Goal: Task Accomplishment & Management: Manage account settings

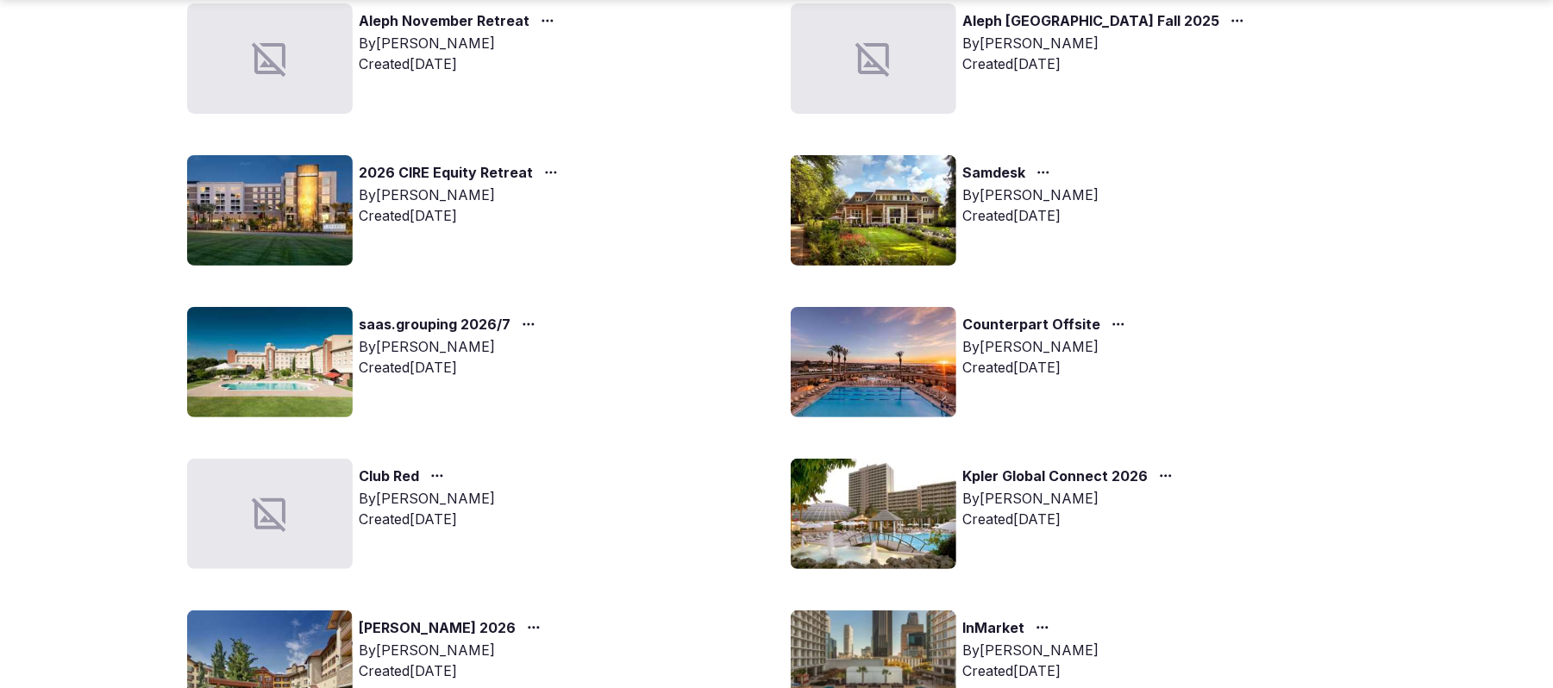
scroll to position [229, 0]
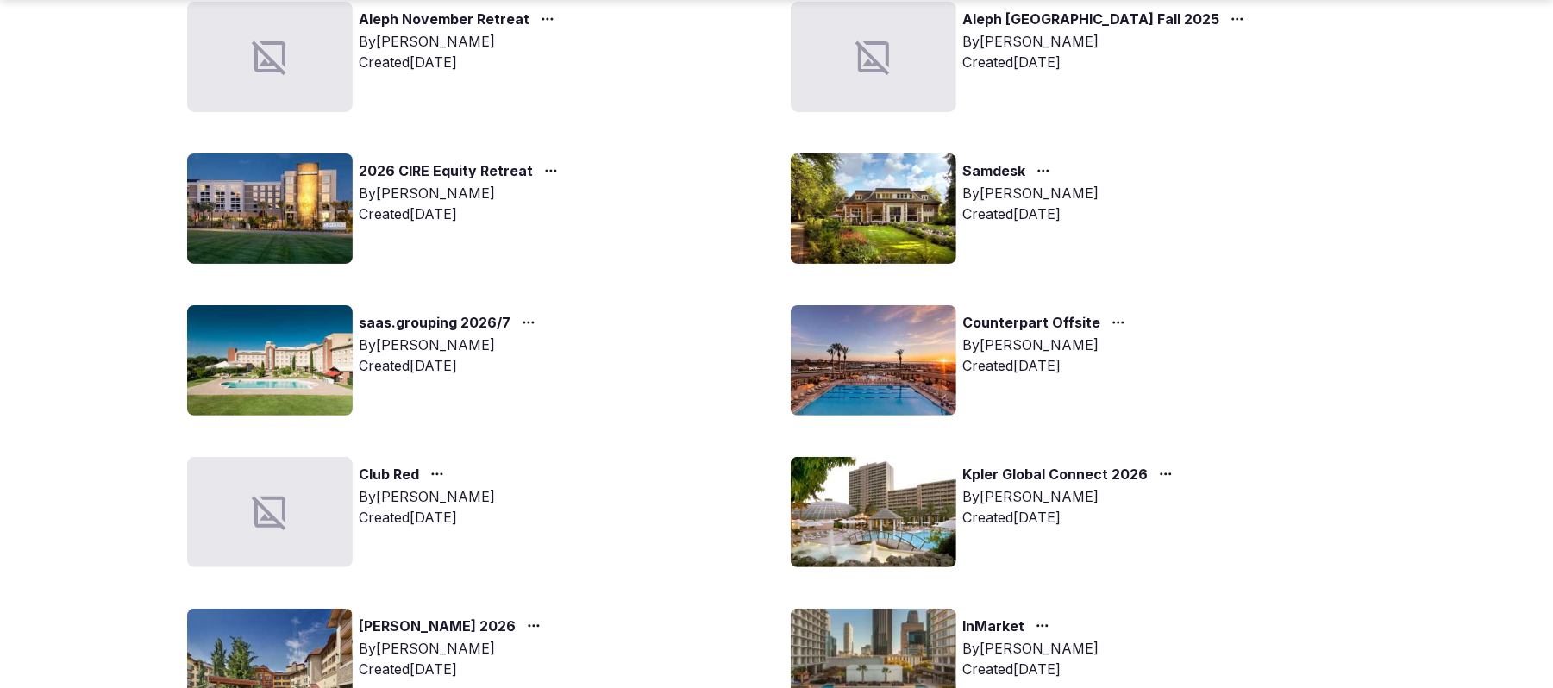
click at [377, 467] on link "Club Red" at bounding box center [390, 475] width 60 height 22
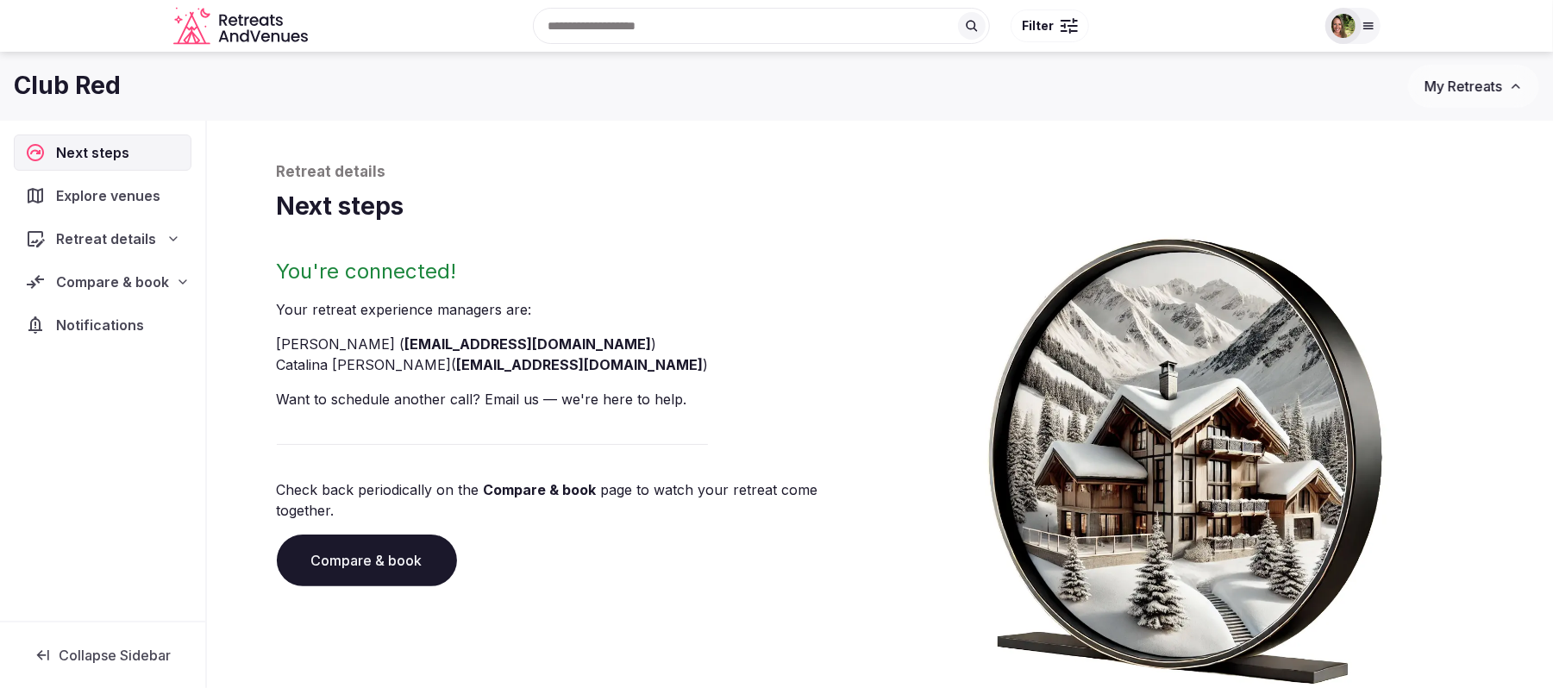
click at [97, 280] on span "Compare & book" at bounding box center [112, 282] width 113 height 21
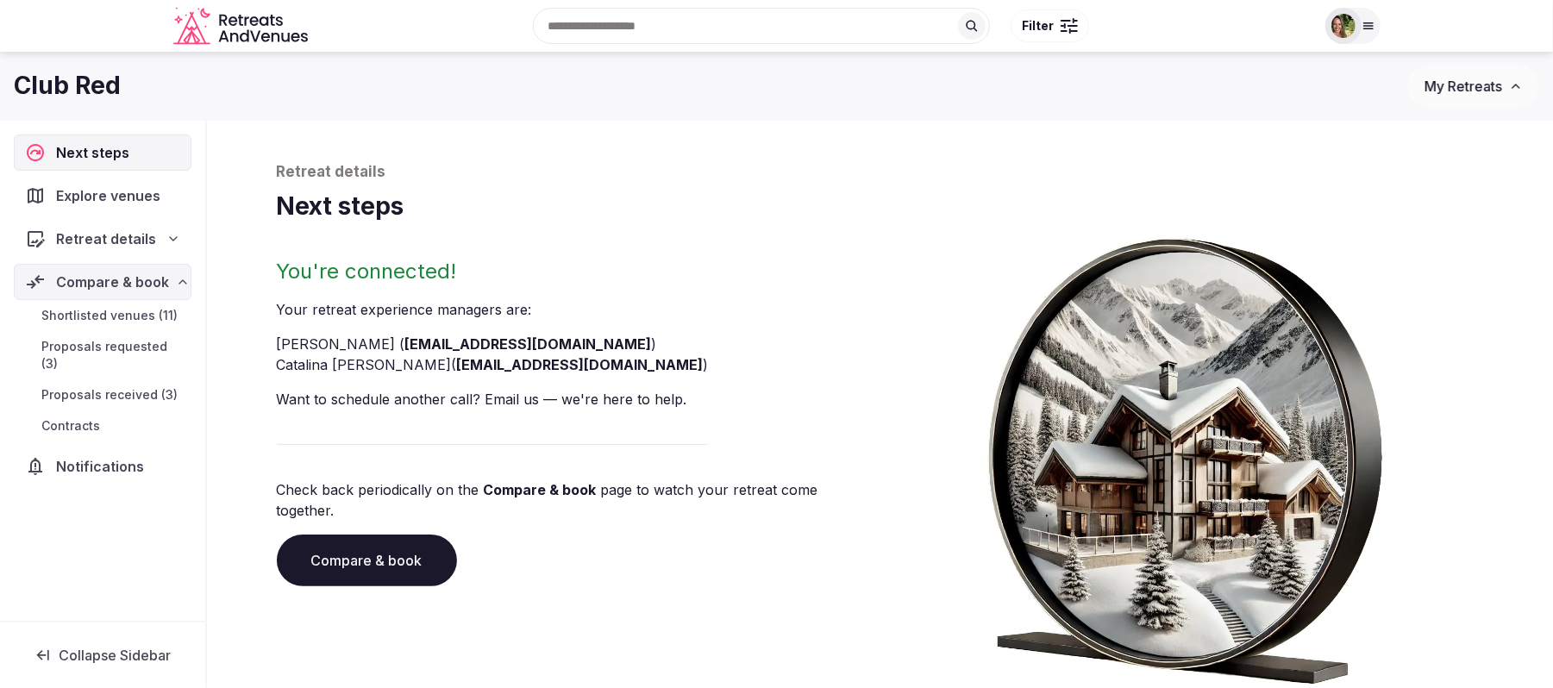
click at [121, 386] on span "Proposals received (3)" at bounding box center [109, 394] width 136 height 17
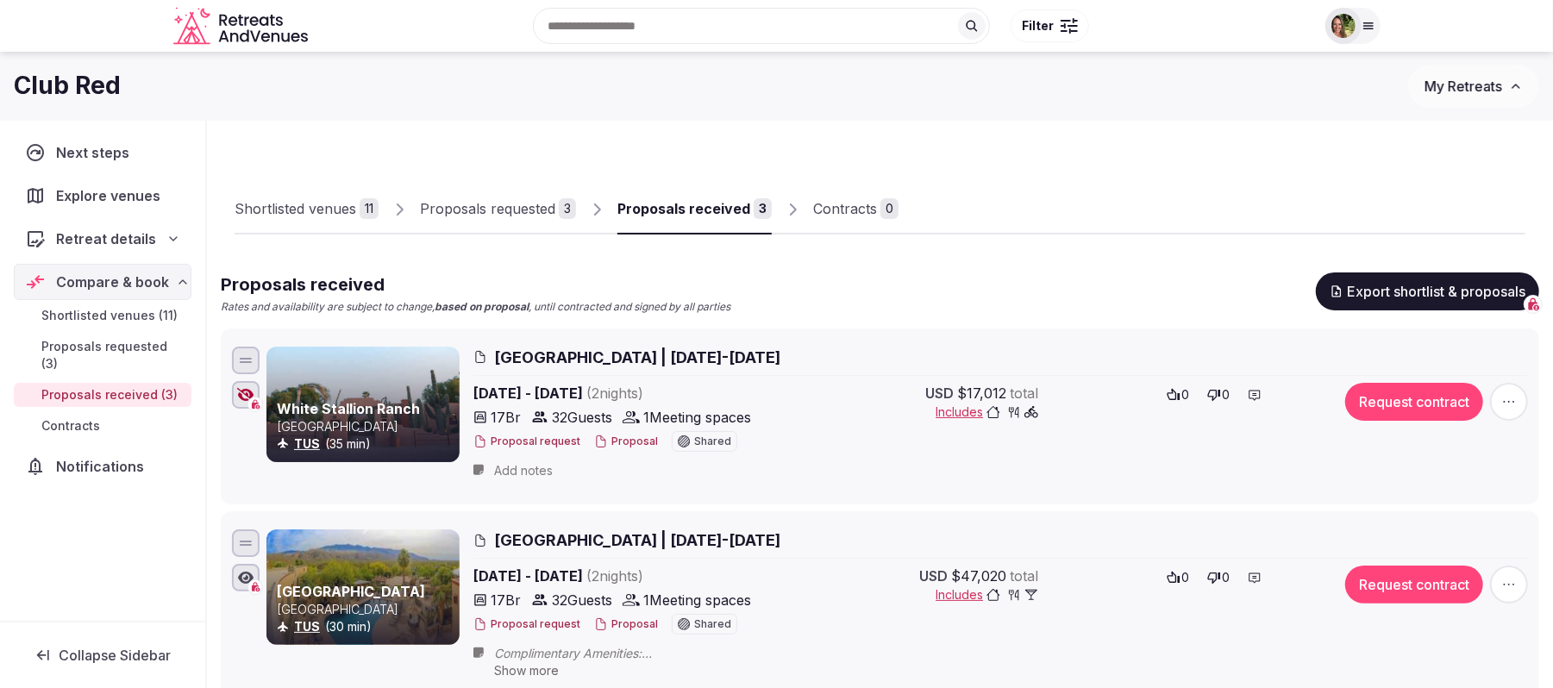
click at [701, 210] on div "Proposals received" at bounding box center [684, 208] width 133 height 21
click at [630, 440] on button "Proposal" at bounding box center [626, 442] width 64 height 15
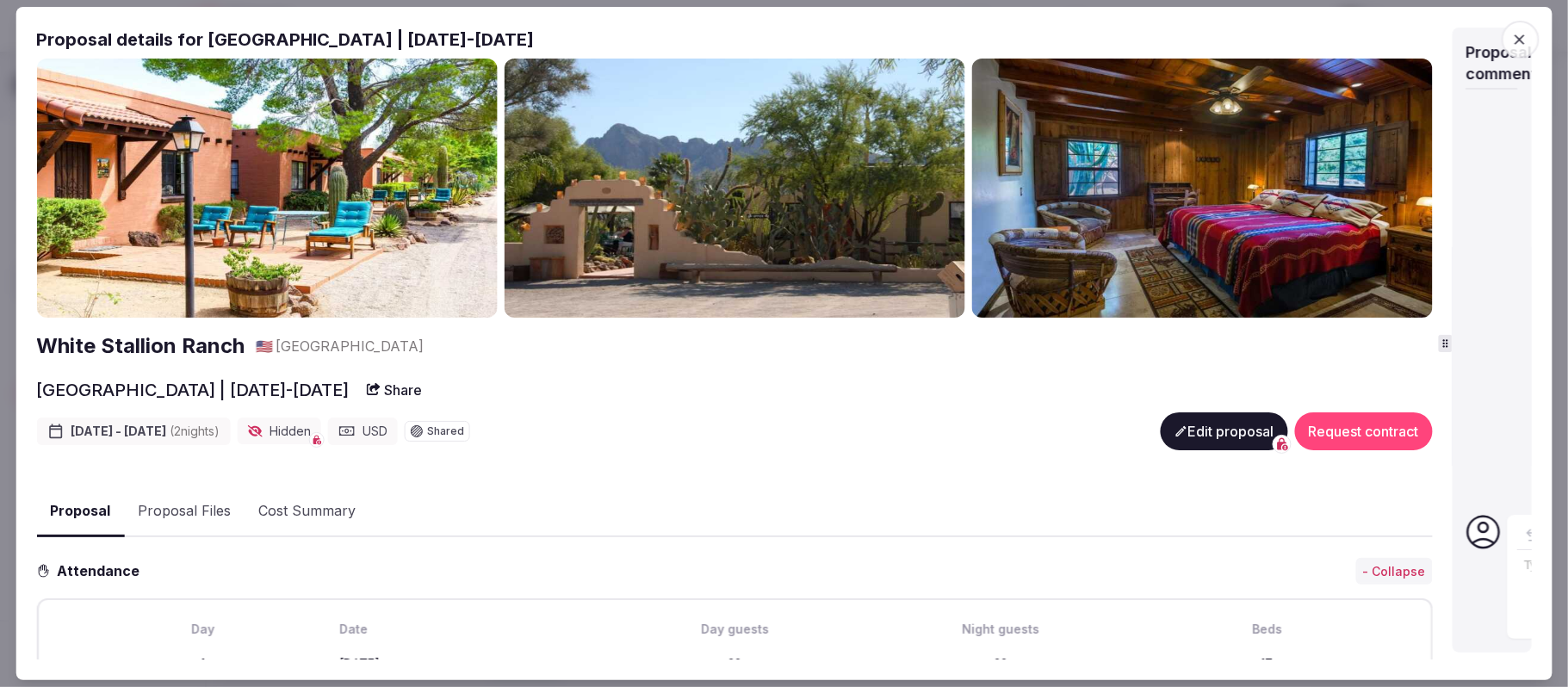
click at [1447, 349] on div at bounding box center [1444, 344] width 14 height 17
click at [1519, 38] on icon "button" at bounding box center [1519, 39] width 10 height 10
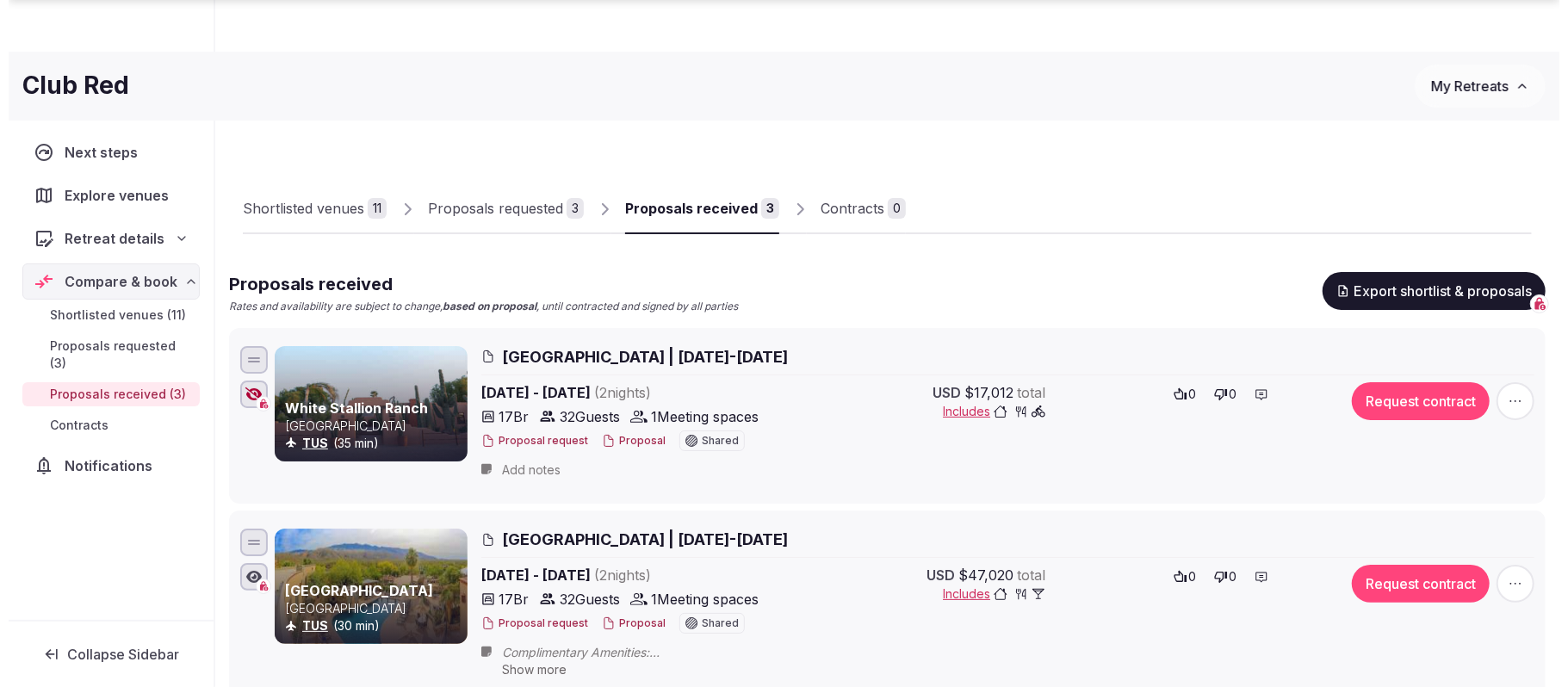
scroll to position [229, 0]
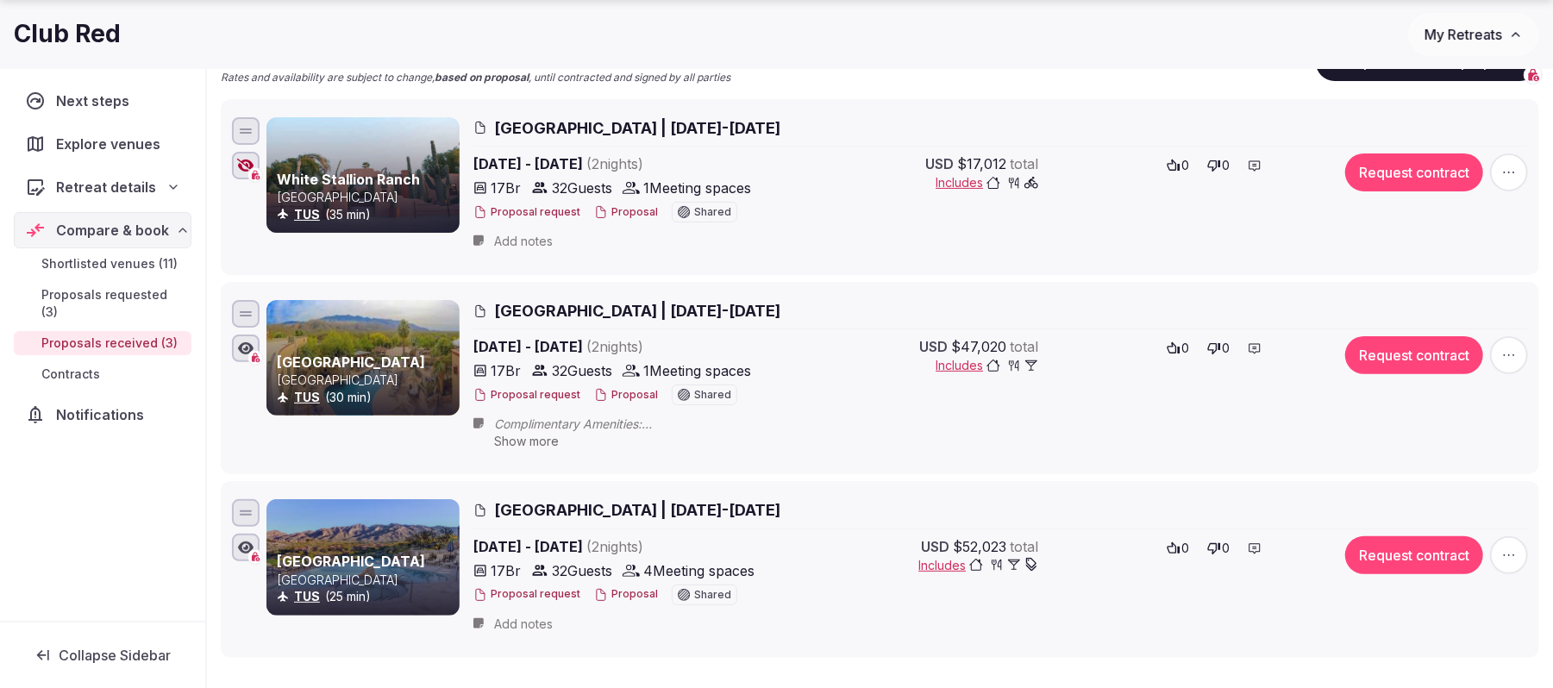
click at [626, 393] on button "Proposal" at bounding box center [626, 395] width 64 height 15
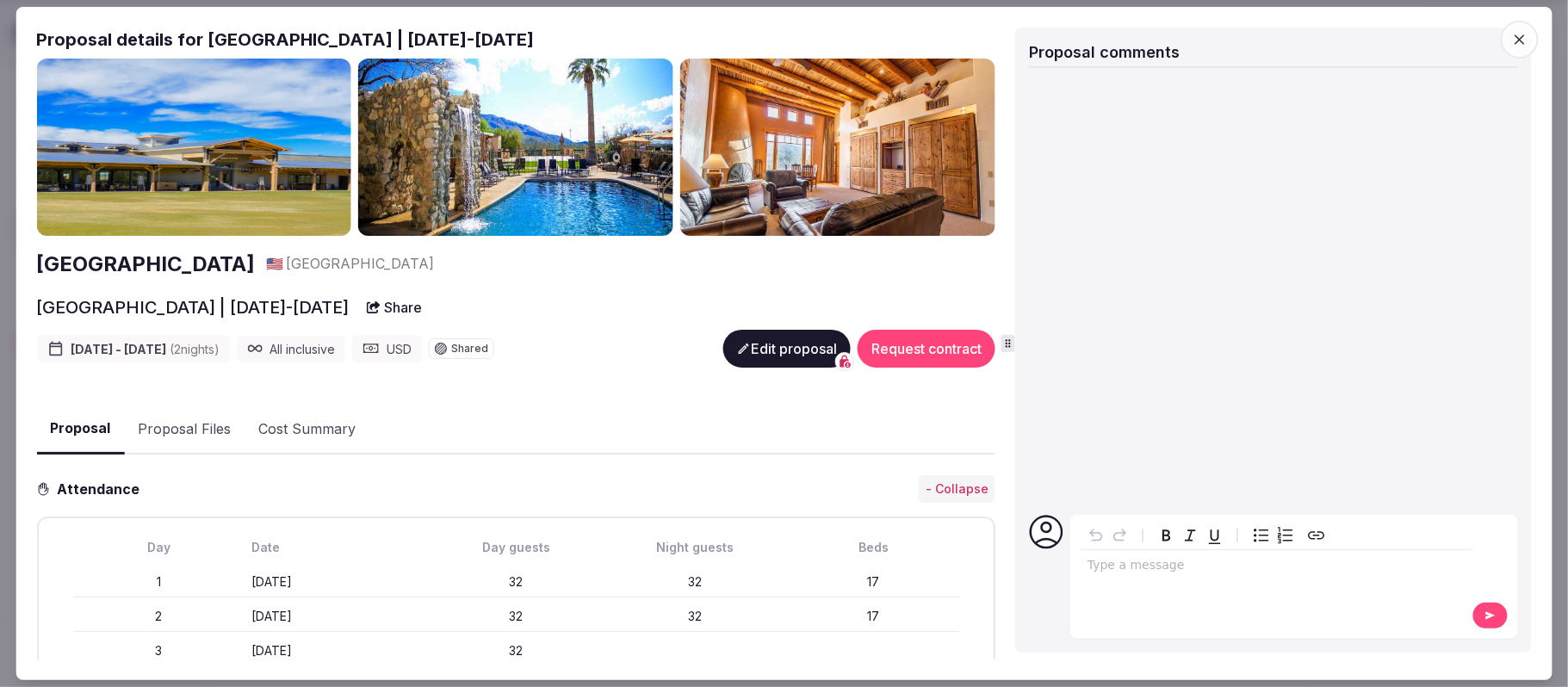
click at [1016, 344] on div "Proposal comments Type a message" at bounding box center [1273, 341] width 516 height 625
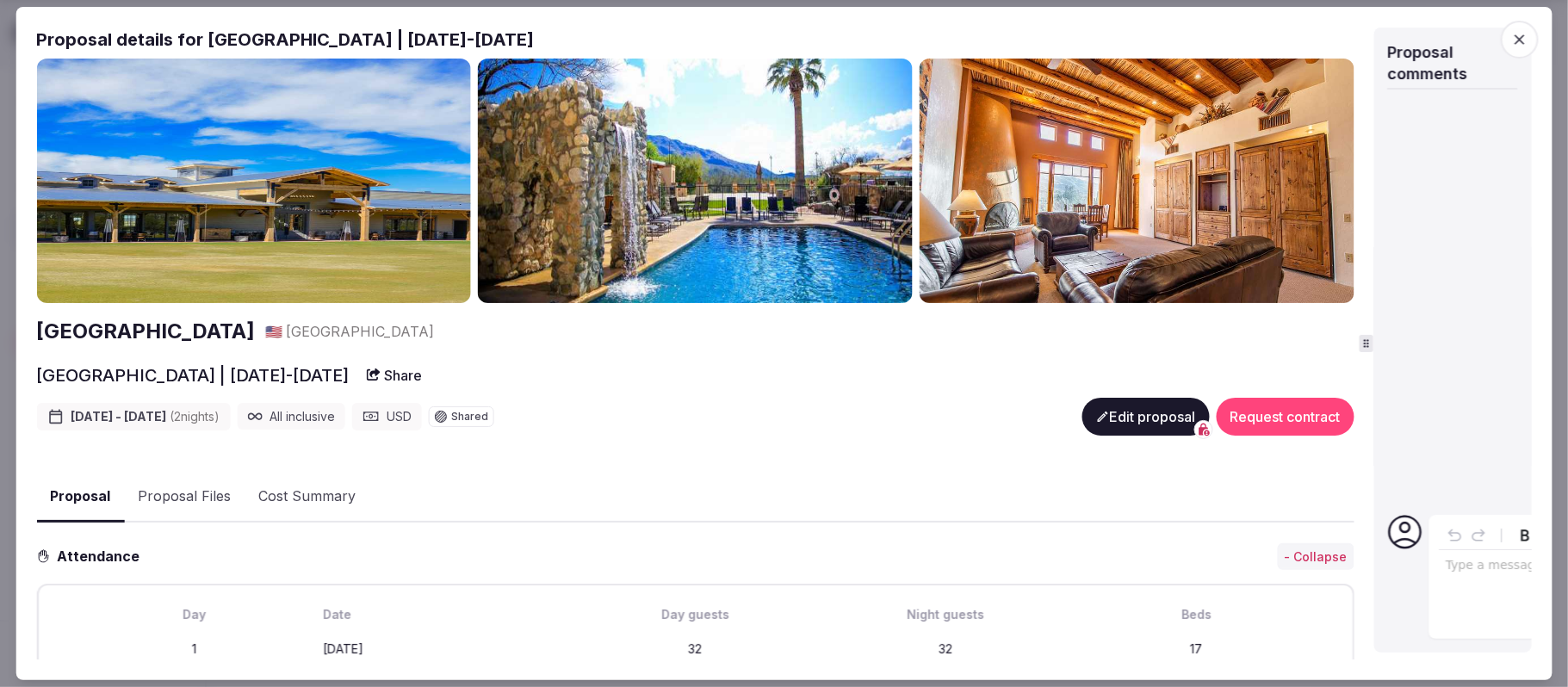
click at [1372, 348] on icon at bounding box center [1366, 344] width 12 height 12
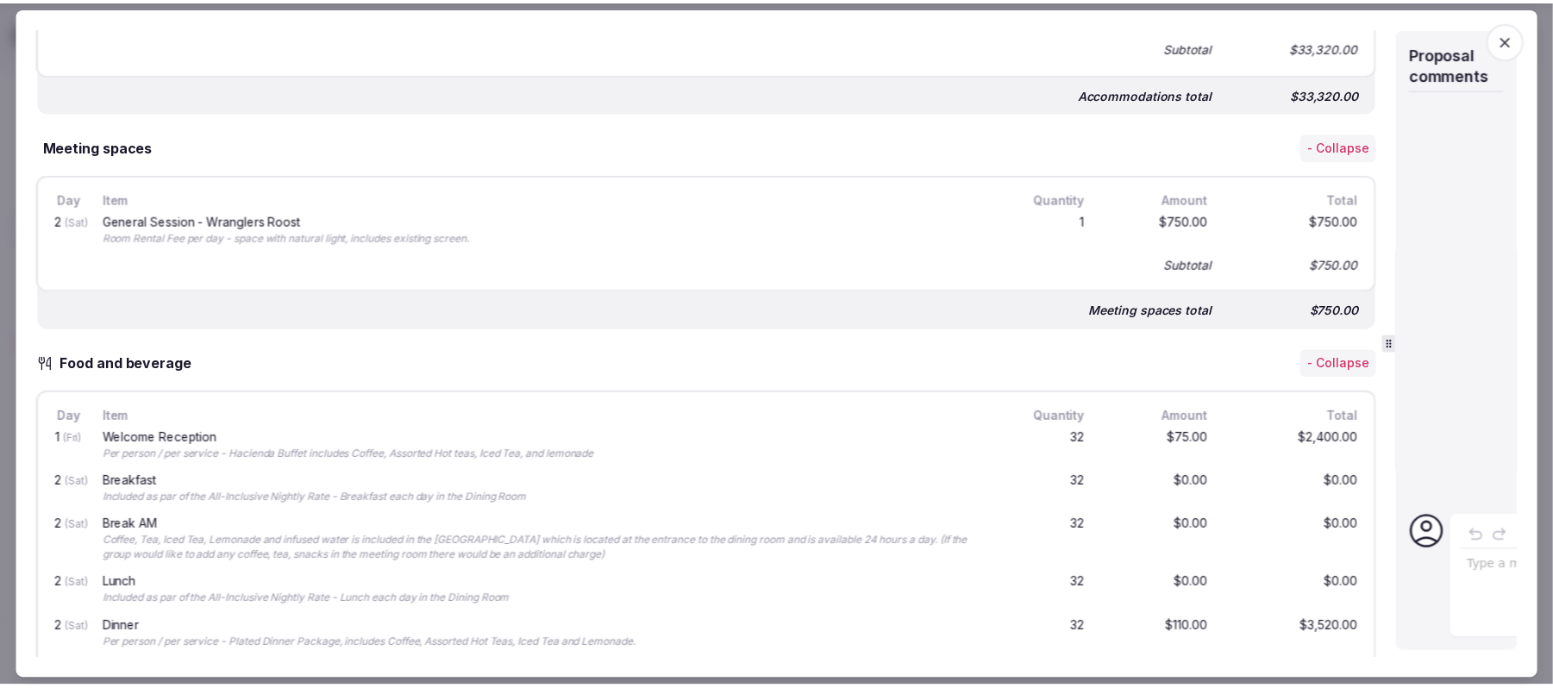
scroll to position [674, 0]
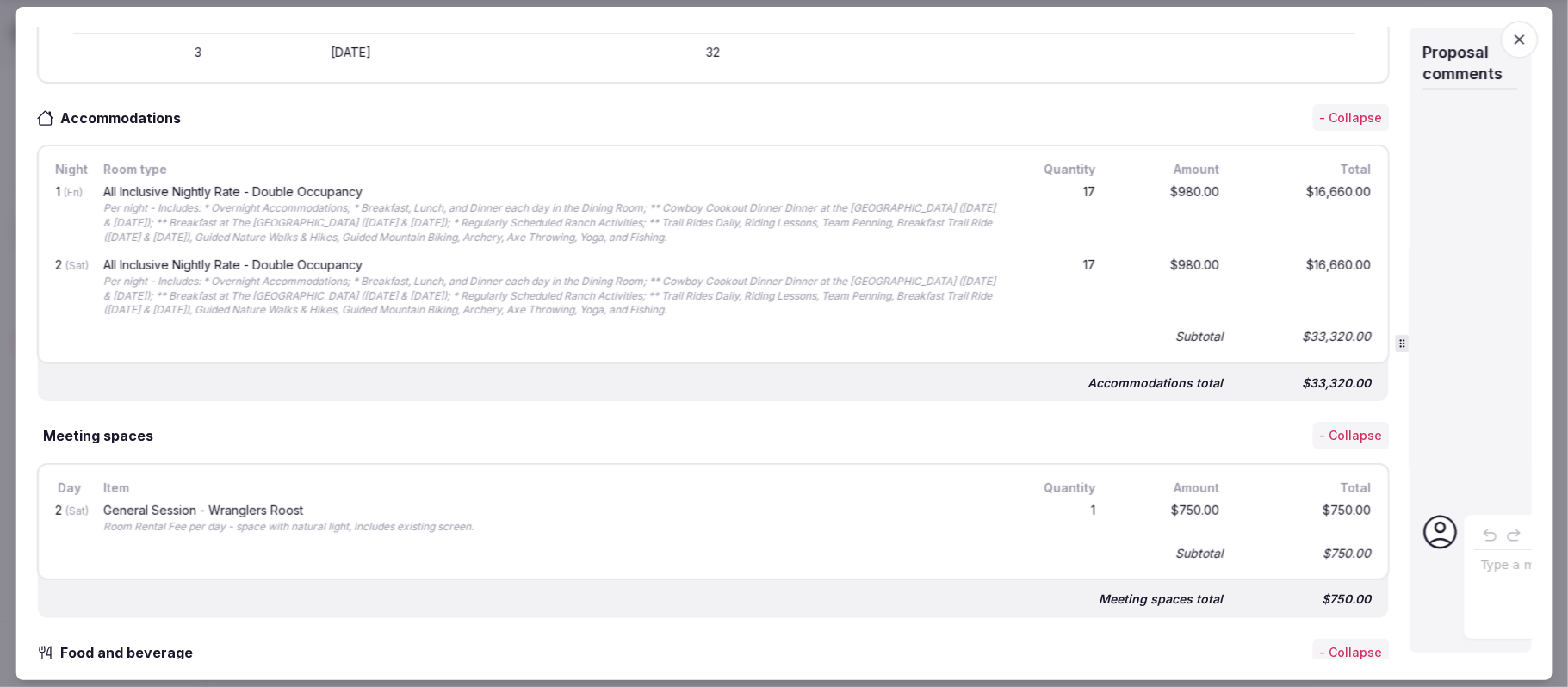
click at [1523, 46] on icon "button" at bounding box center [1519, 39] width 17 height 17
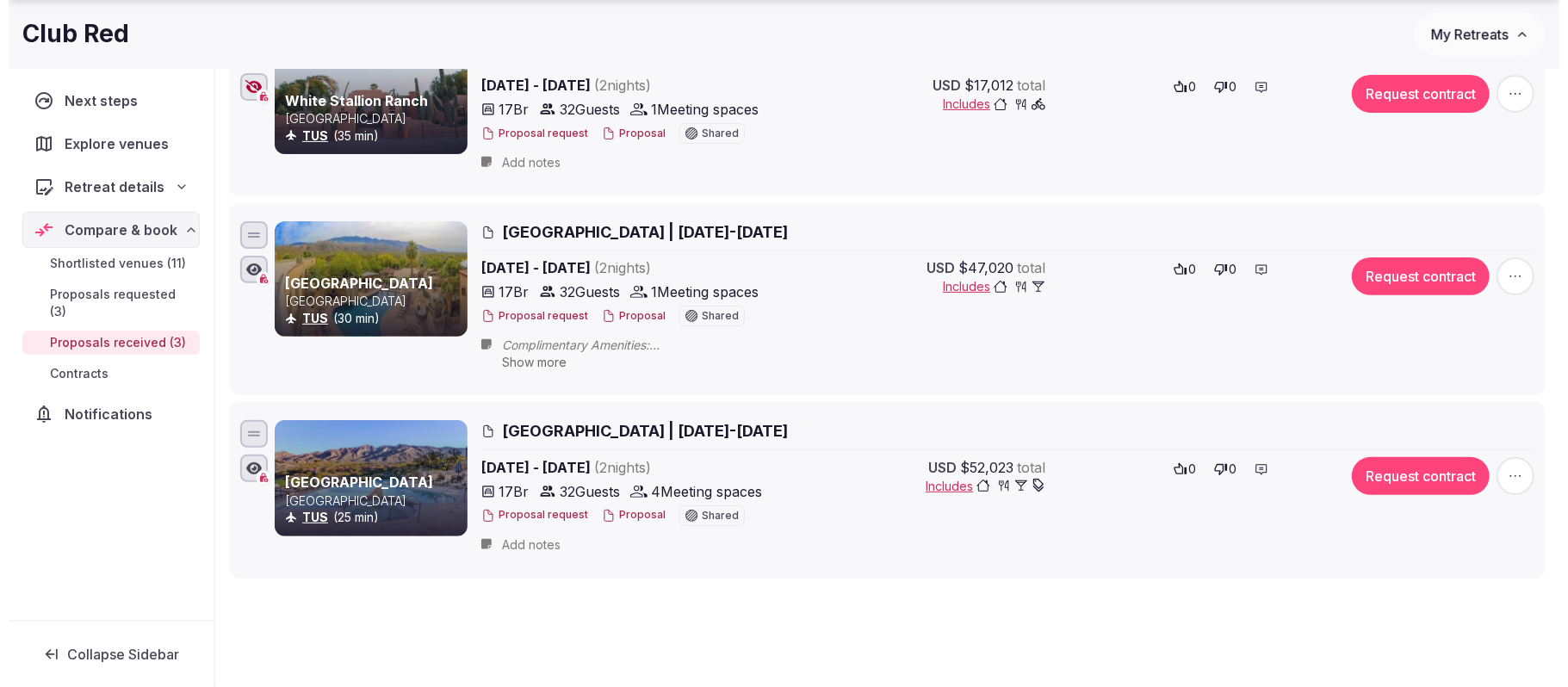
scroll to position [344, 0]
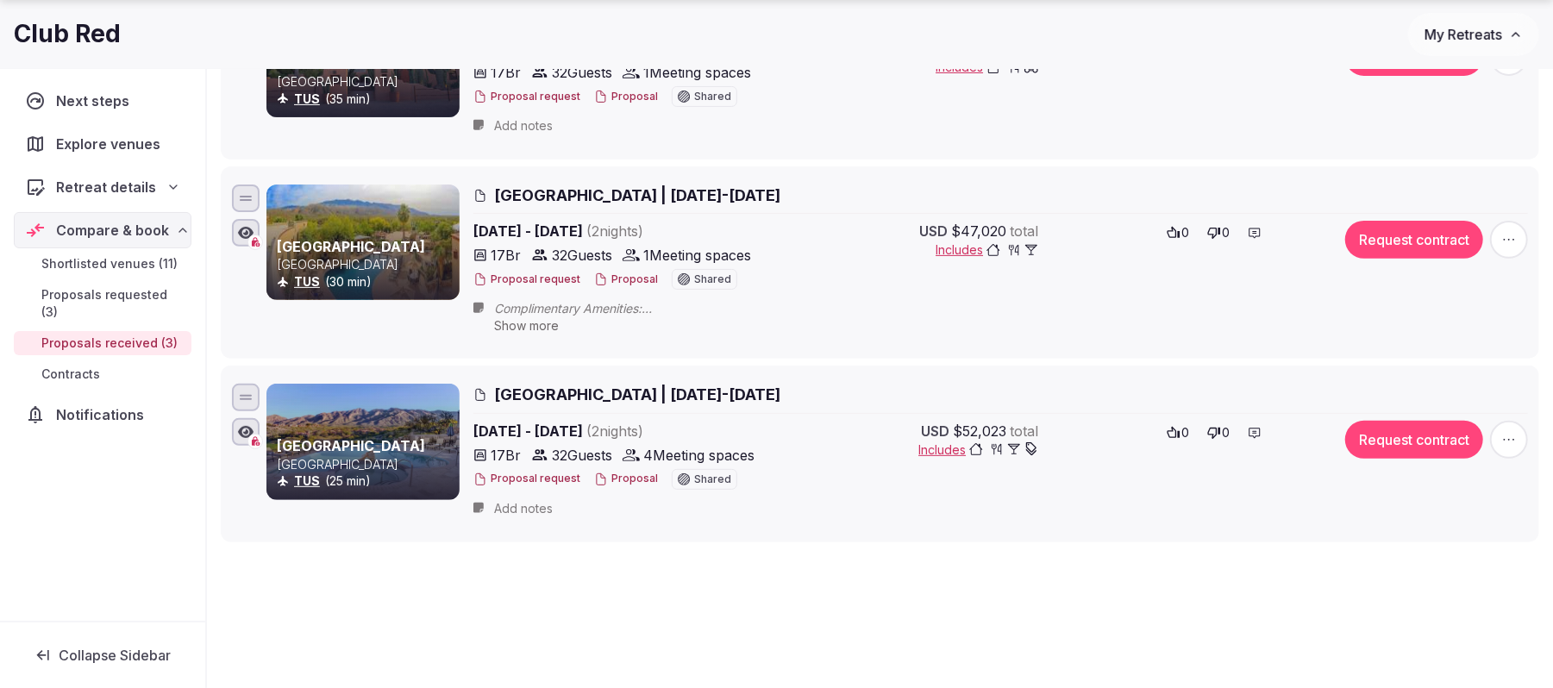
click at [623, 474] on button "Proposal" at bounding box center [626, 479] width 64 height 15
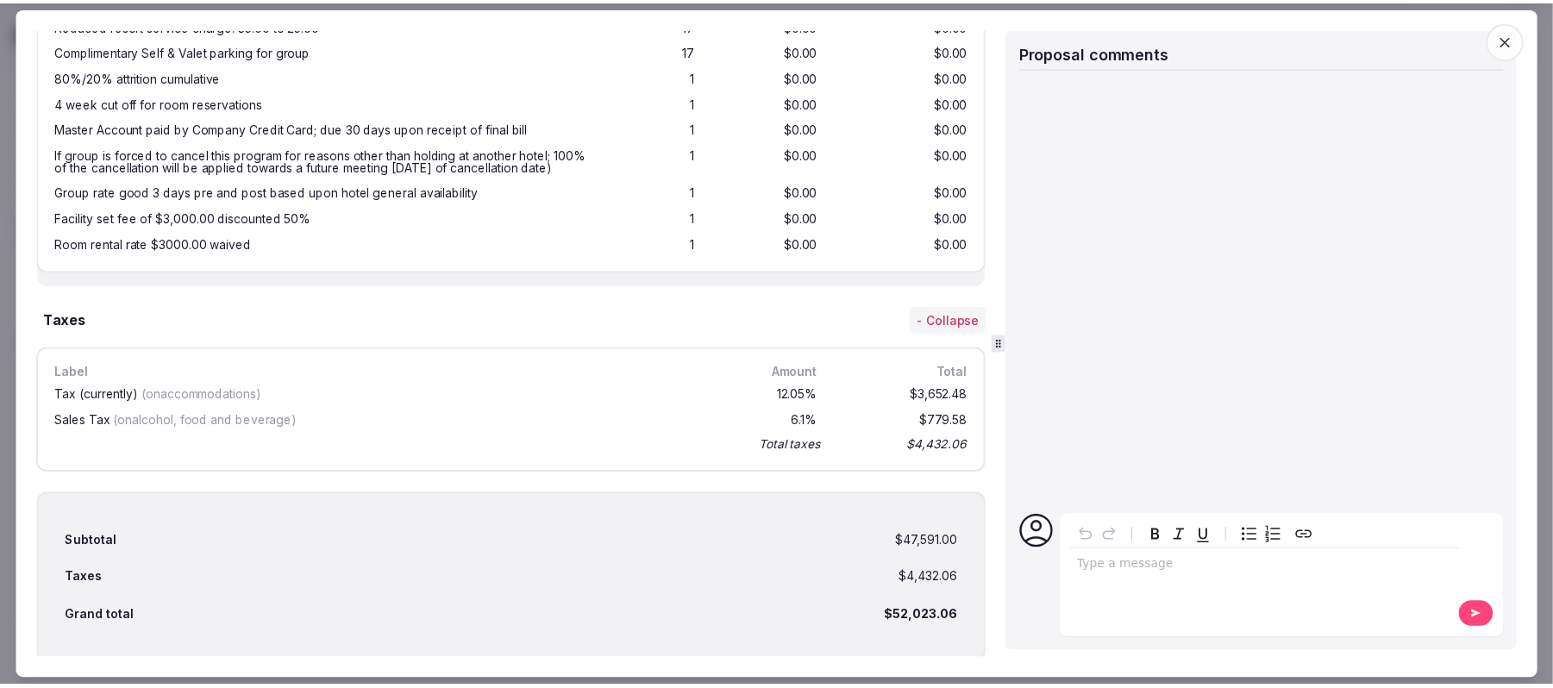
scroll to position [2582, 0]
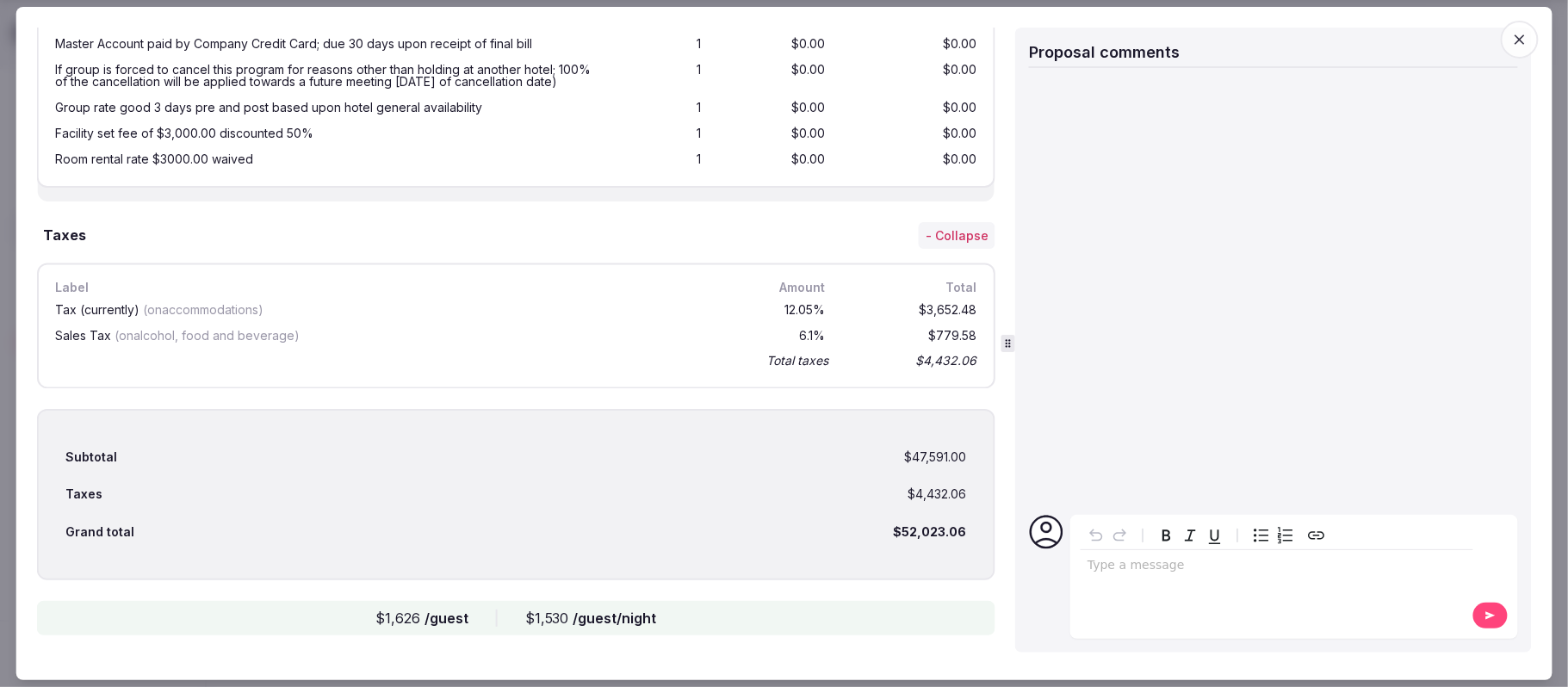
click at [1529, 38] on span "button" at bounding box center [1519, 40] width 38 height 38
